Goal: Task Accomplishment & Management: Manage account settings

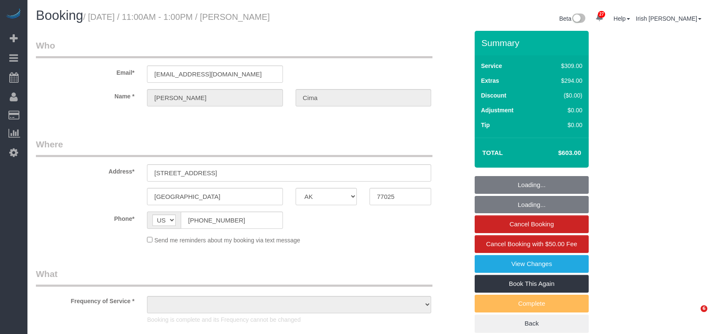
select select "[GEOGRAPHIC_DATA]"
select select "object:1866"
drag, startPoint x: 250, startPoint y: 73, endPoint x: 66, endPoint y: 59, distance: 184.7
click at [66, 59] on div "Email* [EMAIL_ADDRESS][DOMAIN_NAME]" at bounding box center [252, 61] width 445 height 44
select select "string:fspay-cfc8e615-e591-496a-8454-b24635c8d78d"
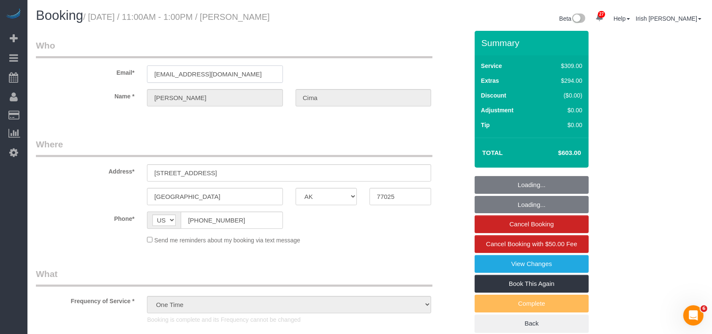
select select "3"
select select "object:1944"
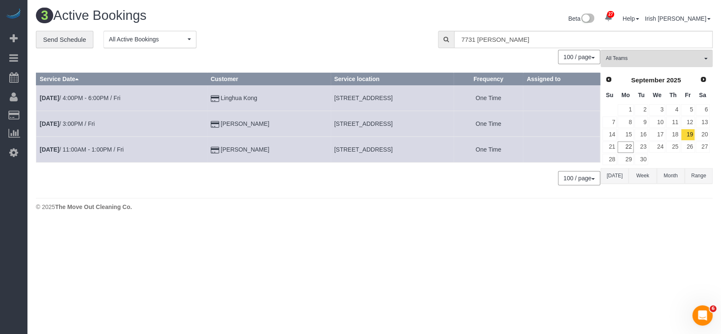
click at [615, 176] on button "[DATE]" at bounding box center [615, 176] width 28 height 16
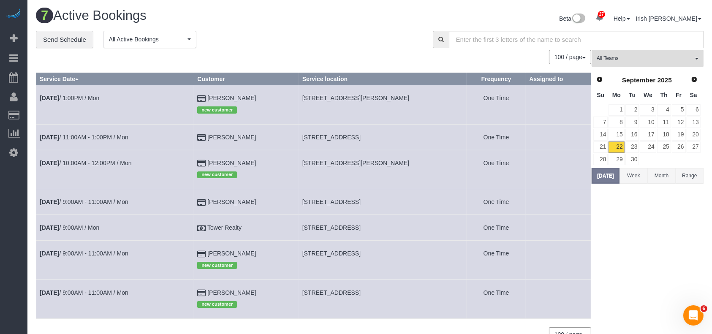
drag, startPoint x: 306, startPoint y: 95, endPoint x: 392, endPoint y: 95, distance: 86.2
click at [392, 95] on tr "[DATE] 1:00PM / Mon [PERSON_NAME] new customer [STREET_ADDRESS][PERSON_NAME] On…" at bounding box center [313, 104] width 555 height 39
click at [395, 99] on td "[STREET_ADDRESS][PERSON_NAME]" at bounding box center [383, 104] width 168 height 39
click at [395, 100] on td "[STREET_ADDRESS][PERSON_NAME]" at bounding box center [383, 104] width 168 height 39
click at [394, 100] on td "[STREET_ADDRESS][PERSON_NAME]" at bounding box center [383, 104] width 168 height 39
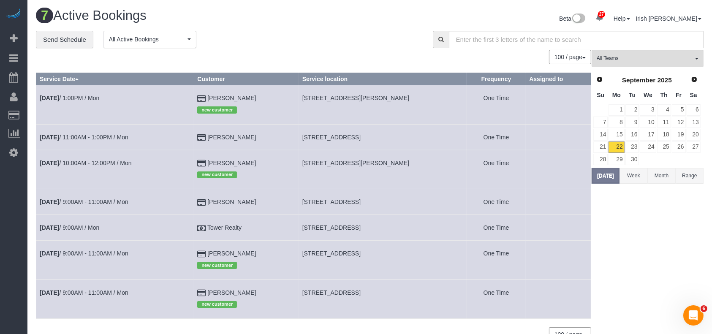
click at [391, 99] on span "[STREET_ADDRESS][PERSON_NAME]" at bounding box center [355, 98] width 107 height 7
click at [391, 98] on span "[STREET_ADDRESS][PERSON_NAME]" at bounding box center [355, 98] width 107 height 7
click at [386, 94] on td "[STREET_ADDRESS][PERSON_NAME]" at bounding box center [383, 104] width 168 height 39
click at [339, 97] on span "[STREET_ADDRESS][PERSON_NAME]" at bounding box center [355, 98] width 107 height 7
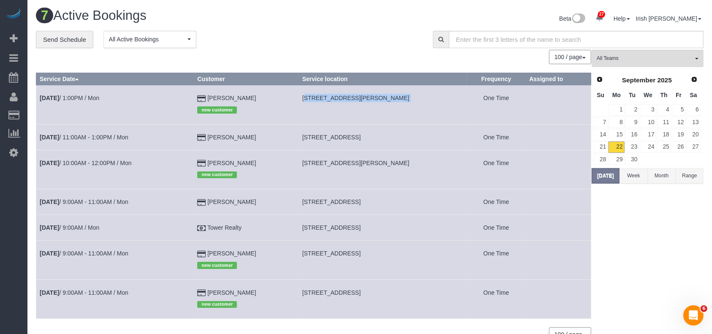
click at [339, 97] on span "[STREET_ADDRESS][PERSON_NAME]" at bounding box center [355, 98] width 107 height 7
copy tr "[STREET_ADDRESS][PERSON_NAME]"
click at [327, 289] on td "[STREET_ADDRESS]" at bounding box center [383, 299] width 168 height 39
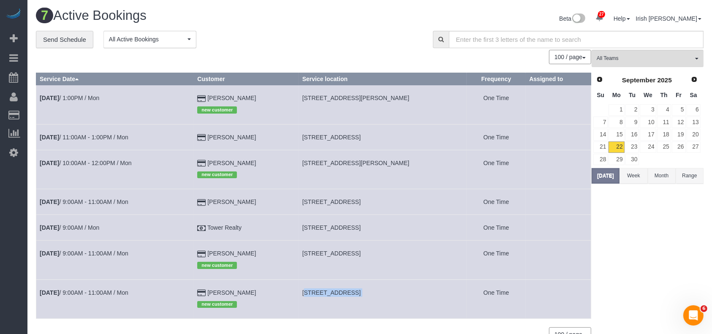
copy tr "[STREET_ADDRESS]"
click at [116, 289] on td "[DATE] 9:00AM - 11:00AM / Mon" at bounding box center [115, 299] width 158 height 39
click at [112, 296] on td "[DATE] 9:00AM - 11:00AM / Mon" at bounding box center [115, 299] width 158 height 39
click at [107, 286] on td "[DATE] 9:00AM - 11:00AM / Mon" at bounding box center [115, 299] width 158 height 39
click at [106, 291] on link "[DATE] 9:00AM - 11:00AM / Mon" at bounding box center [84, 292] width 89 height 7
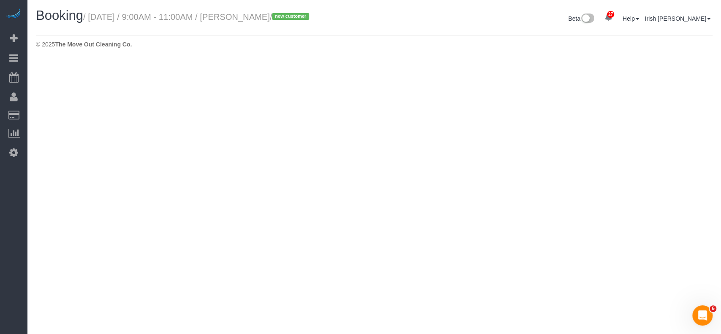
select select "[GEOGRAPHIC_DATA]"
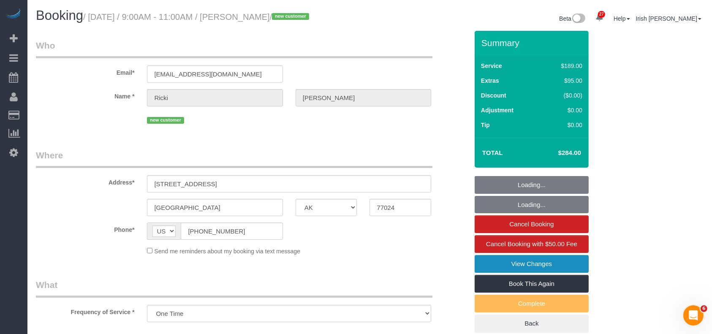
select select "object:2477"
select select "string:fspay-c4ed2ebc-03b5-4c66-a016-04cb4b71dfcb"
select select "3"
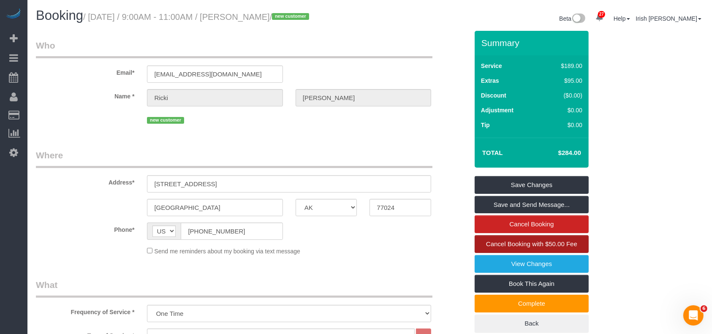
click at [505, 240] on link "Cancel Booking with $50.00 Fee" at bounding box center [532, 244] width 114 height 18
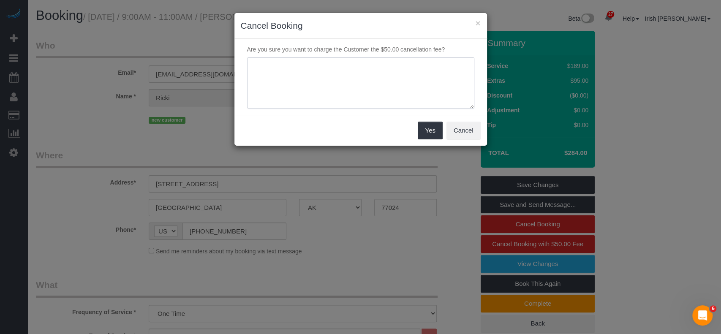
click at [301, 79] on textarea at bounding box center [360, 83] width 227 height 52
type textarea "home is still full"
click at [433, 124] on button "Yes" at bounding box center [430, 131] width 25 height 18
